Goal: Entertainment & Leisure: Consume media (video, audio)

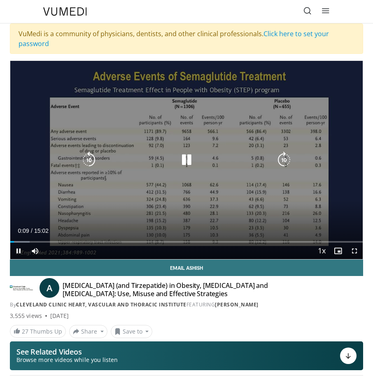
click at [184, 160] on icon "Video Player" at bounding box center [186, 160] width 16 height 16
click at [184, 164] on icon "Video Player" at bounding box center [186, 160] width 16 height 16
